Goal: Transaction & Acquisition: Book appointment/travel/reservation

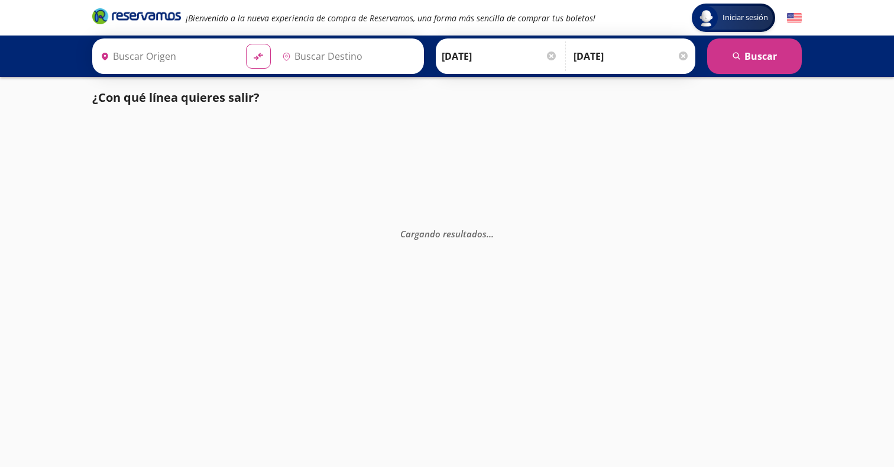
type input "[GEOGRAPHIC_DATA], [GEOGRAPHIC_DATA]"
type input "[PERSON_NAME] de Querétaro, [GEOGRAPHIC_DATA]"
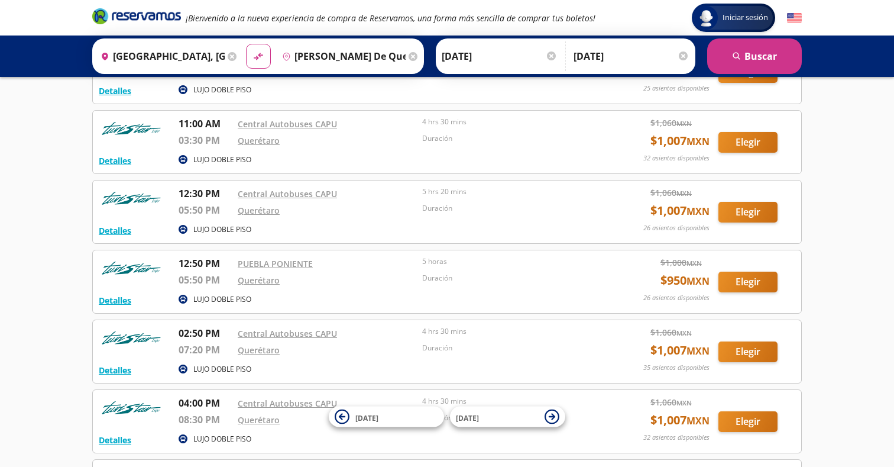
scroll to position [207, 0]
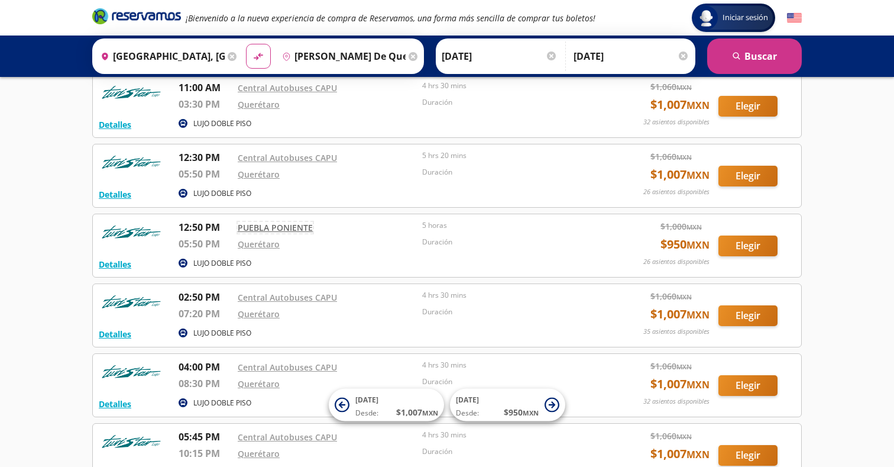
click at [294, 226] on link "PUEBLA PONIENTE" at bounding box center [275, 227] width 75 height 11
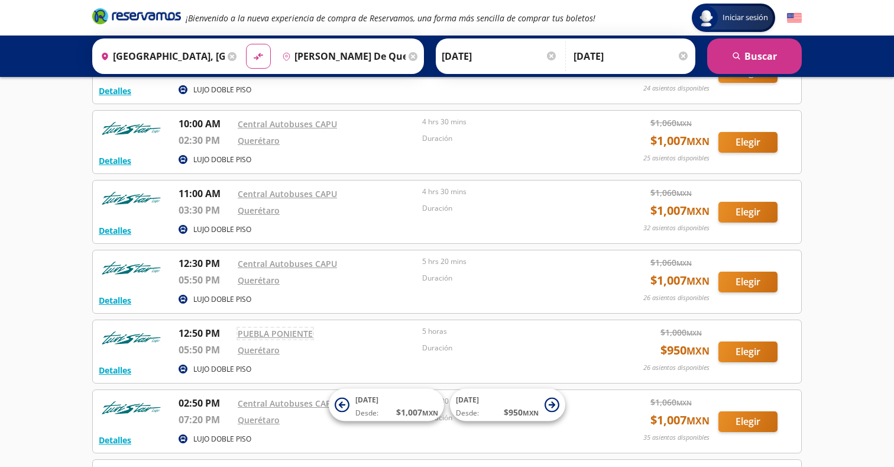
scroll to position [0, 0]
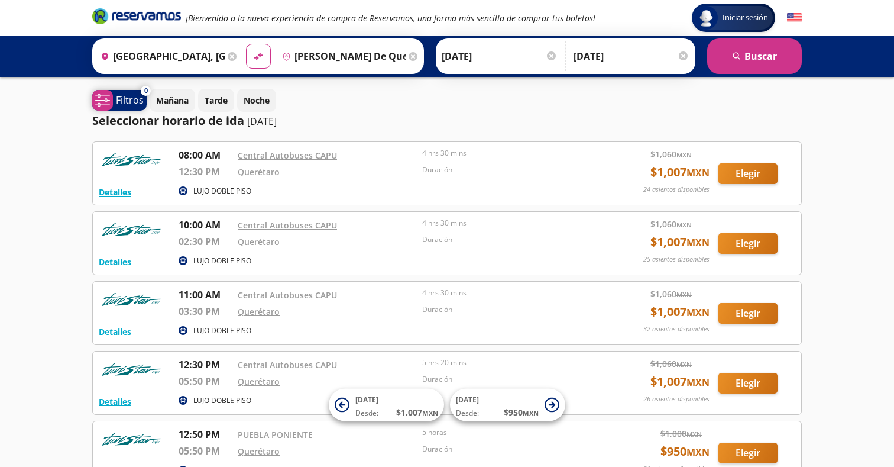
click at [106, 106] on icon "system-uicons:filtering" at bounding box center [102, 100] width 15 height 15
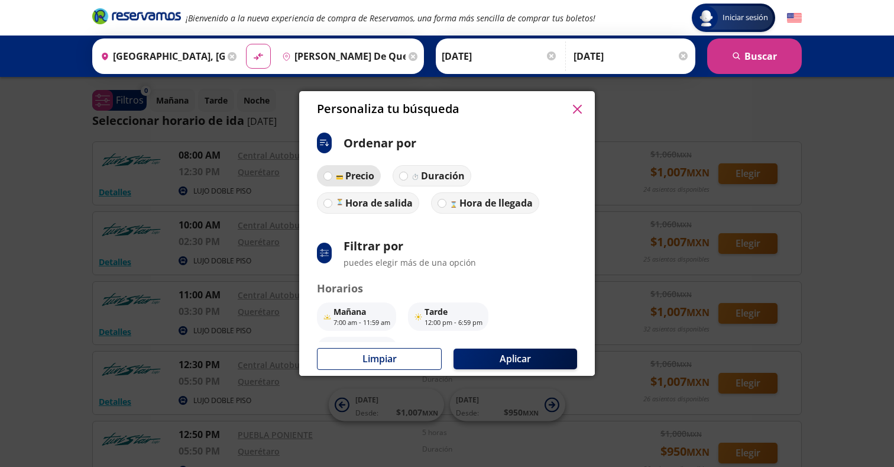
click at [339, 176] on img at bounding box center [339, 175] width 9 height 9
click at [332, 176] on input "Precio" at bounding box center [328, 176] width 8 height 8
radio input "true"
click at [420, 174] on div "Duración" at bounding box center [437, 176] width 54 height 14
click at [406, 174] on input "Duración" at bounding box center [403, 176] width 8 height 8
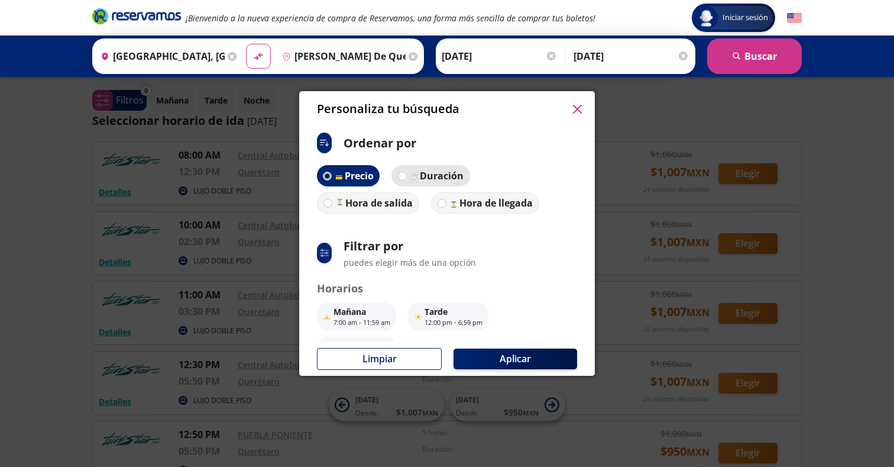
radio input "true"
radio input "false"
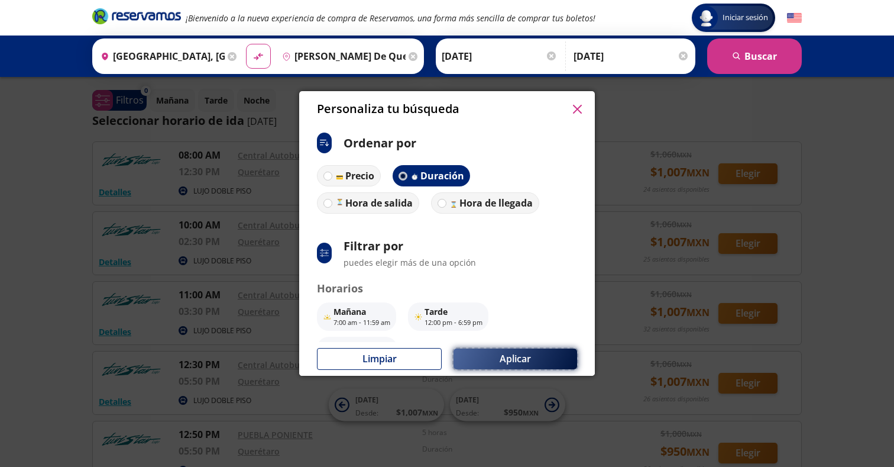
click at [519, 349] on button "Aplicar" at bounding box center [516, 358] width 124 height 21
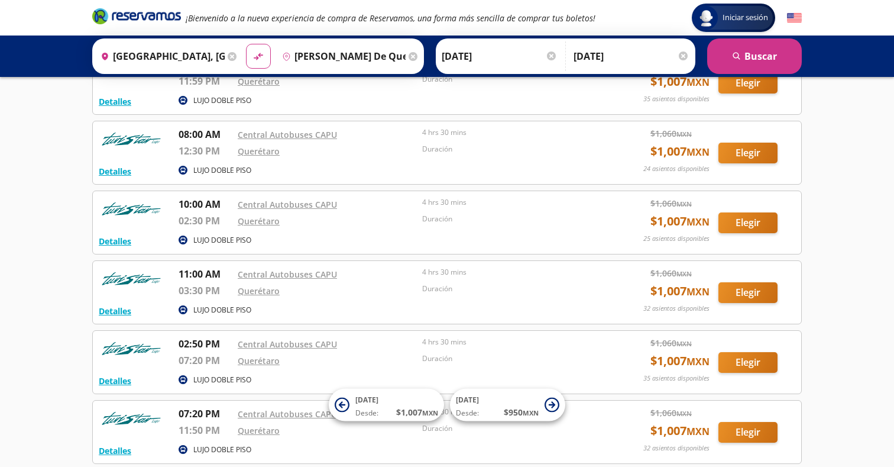
scroll to position [238, 0]
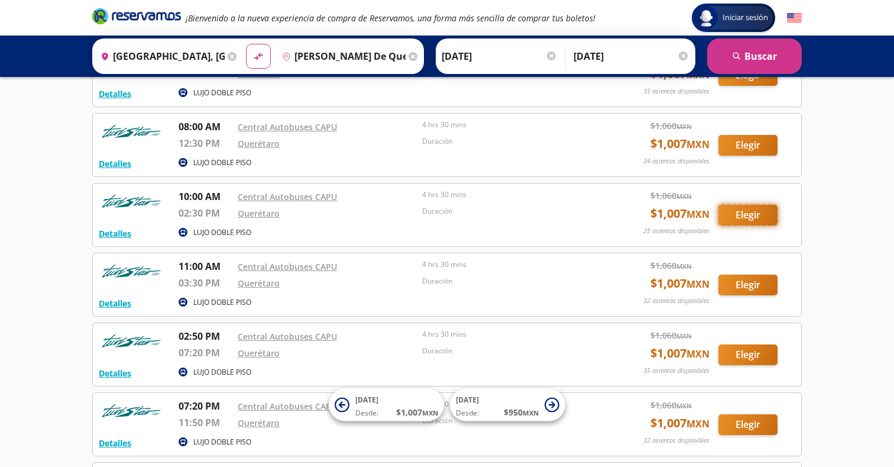
click at [749, 218] on button "Elegir" at bounding box center [747, 215] width 59 height 21
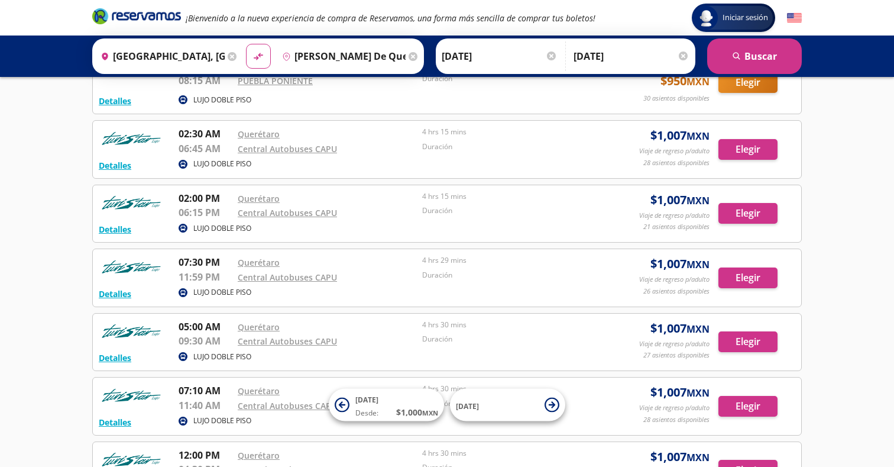
scroll to position [164, 0]
click at [738, 211] on button "Elegir" at bounding box center [747, 212] width 59 height 21
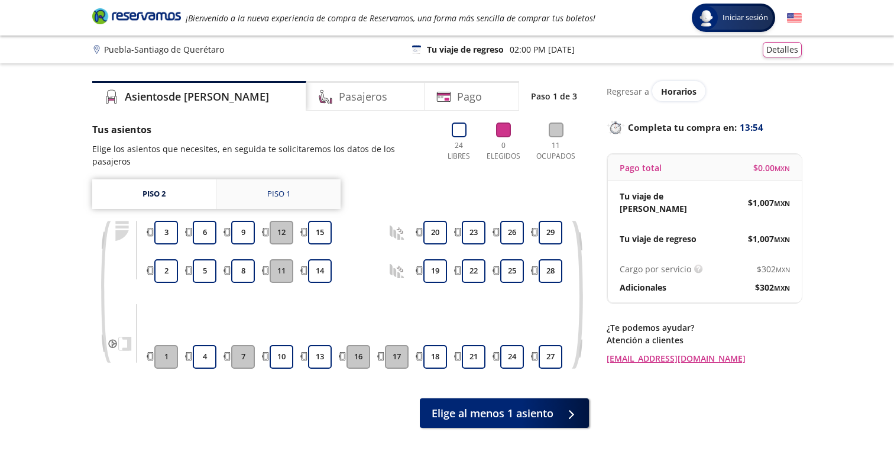
click at [290, 183] on link "Piso 1" at bounding box center [278, 194] width 124 height 30
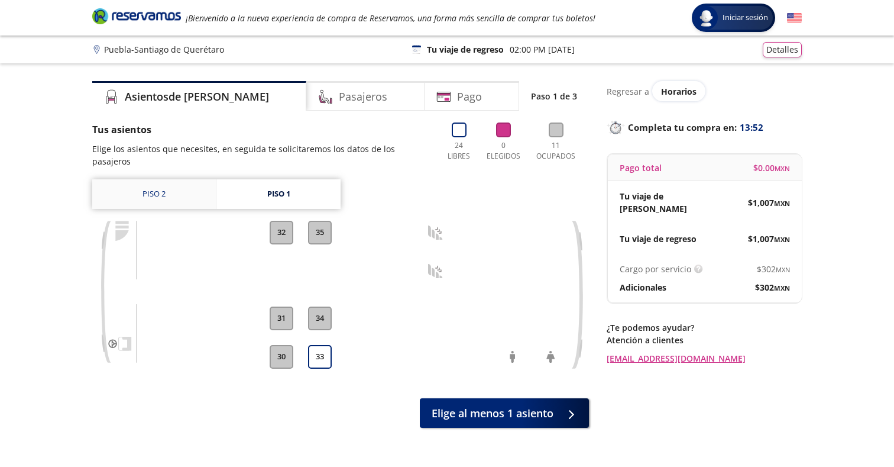
click at [198, 195] on link "Piso 2" at bounding box center [154, 194] width 124 height 30
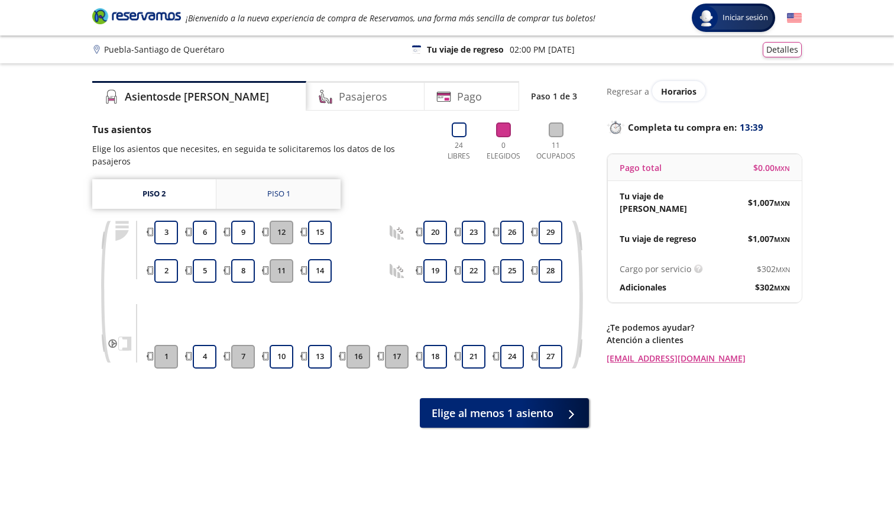
click at [292, 179] on link "Piso 1" at bounding box center [278, 194] width 124 height 30
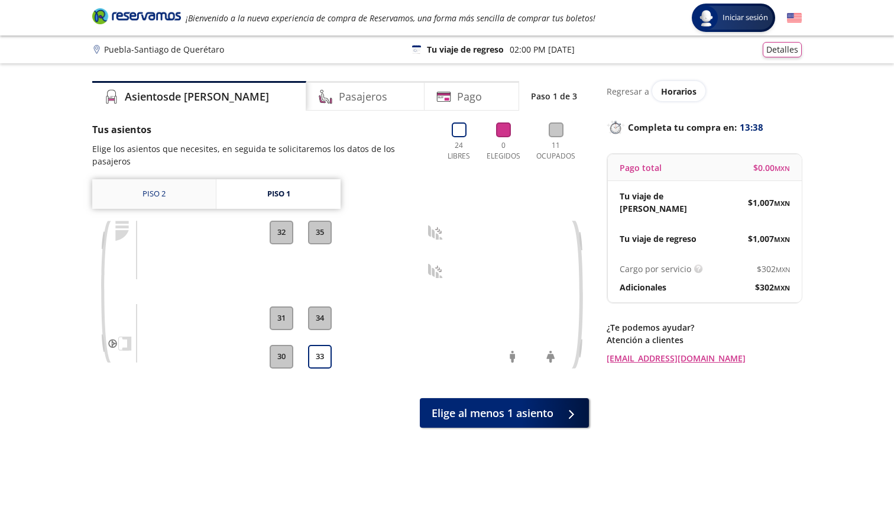
click at [211, 179] on link "Piso 2" at bounding box center [154, 194] width 124 height 30
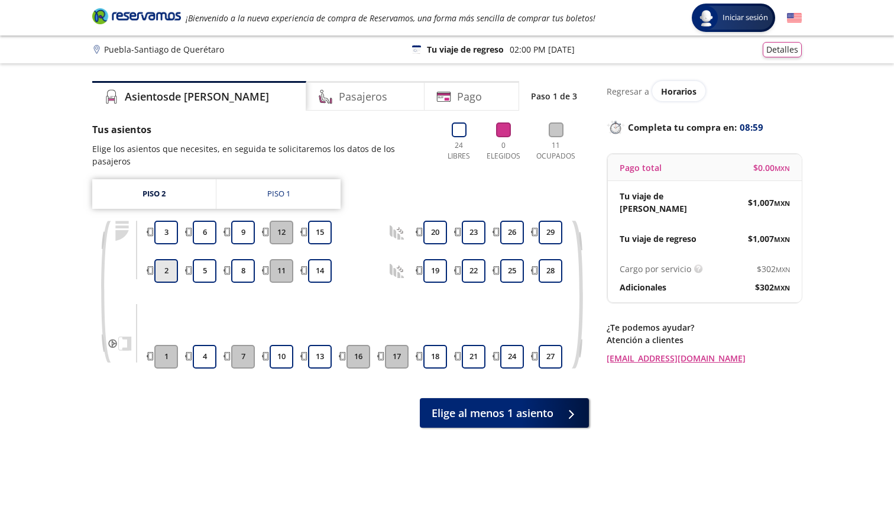
click at [174, 259] on button "2" at bounding box center [166, 271] width 24 height 24
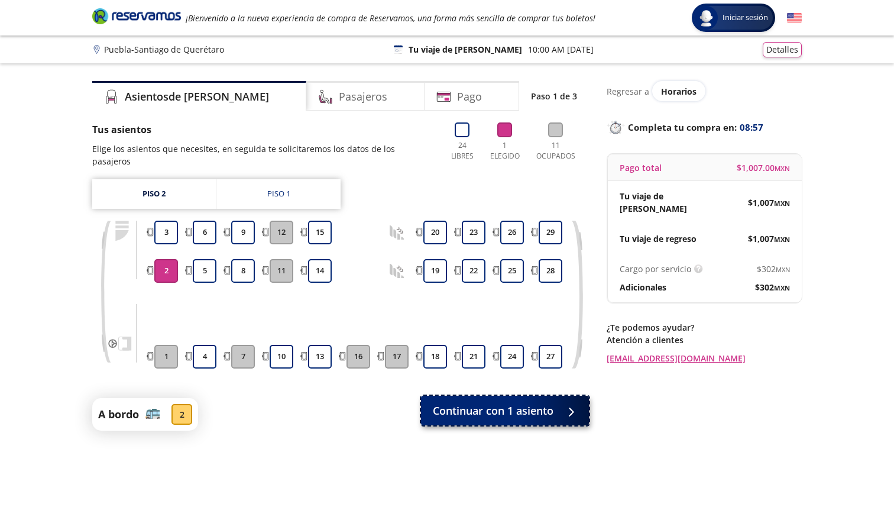
click at [483, 403] on span "Continuar con 1 asiento" at bounding box center [493, 411] width 121 height 16
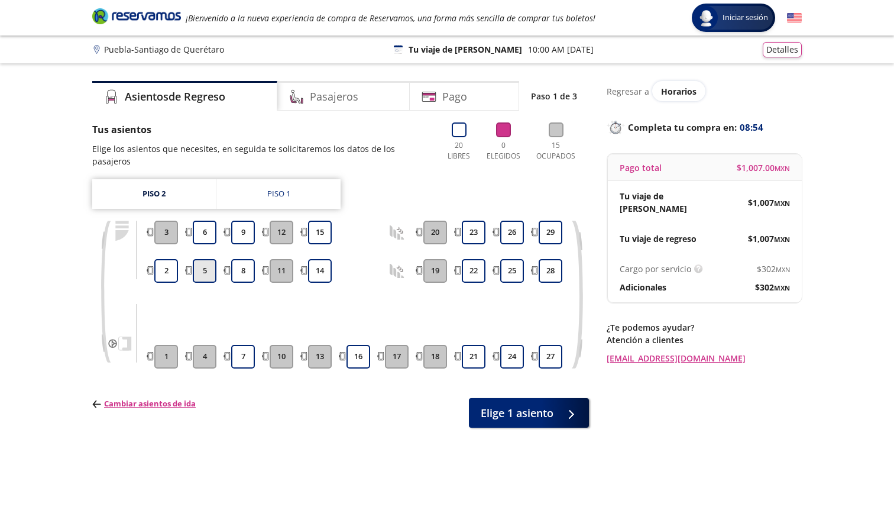
click at [203, 259] on button "5" at bounding box center [205, 271] width 24 height 24
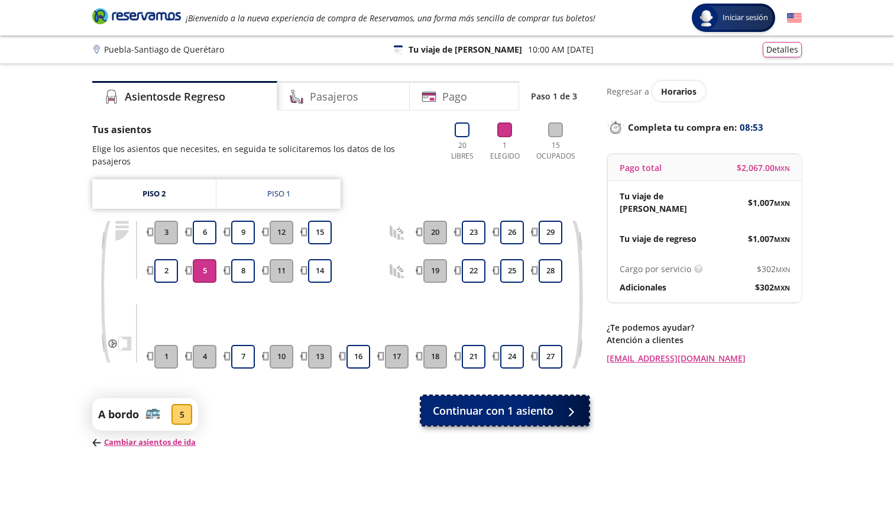
click at [452, 403] on span "Continuar con 1 asiento" at bounding box center [493, 411] width 121 height 16
